Goal: Task Accomplishment & Management: Complete application form

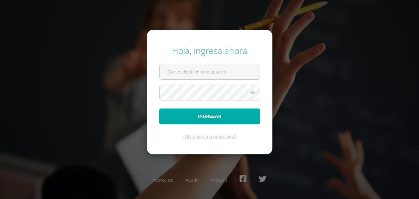
type input "2023812"
click at [242, 119] on button "Ingresar" at bounding box center [209, 116] width 101 height 16
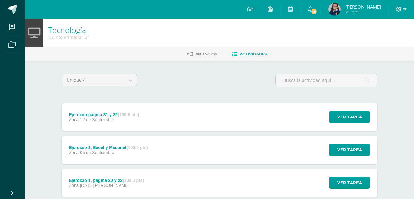
click at [197, 109] on div "Ejercicio página 31 y 32 (100.0 pts) Zona [DATE] Ver tarea Ejercicio página 31 …" at bounding box center [220, 117] width 316 height 28
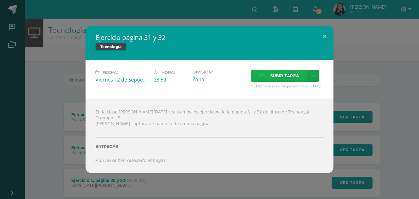
click at [275, 76] on span "Subir tarea" at bounding box center [284, 75] width 29 height 11
click at [0, 0] on input "Subir tarea" at bounding box center [0, 0] width 0 height 0
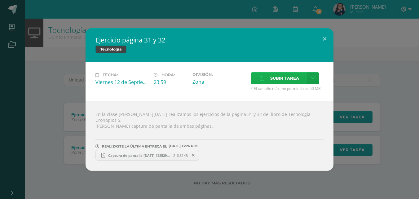
click at [277, 79] on span "Subir tarea" at bounding box center [284, 77] width 29 height 11
click at [0, 0] on input "Subir tarea" at bounding box center [0, 0] width 0 height 0
click at [323, 44] on button at bounding box center [325, 38] width 18 height 21
